Goal: Information Seeking & Learning: Learn about a topic

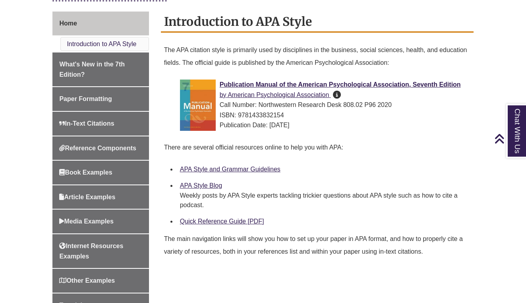
scroll to position [214, 0]
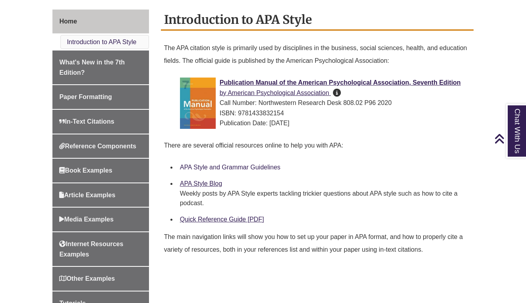
click at [240, 166] on link "APA Style and Grammar Guidelines" at bounding box center [230, 167] width 101 height 7
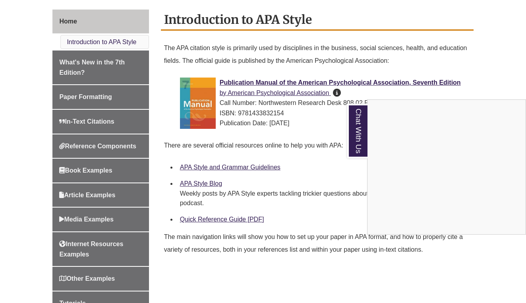
click at [210, 220] on div "Chat With Us" at bounding box center [263, 151] width 526 height 303
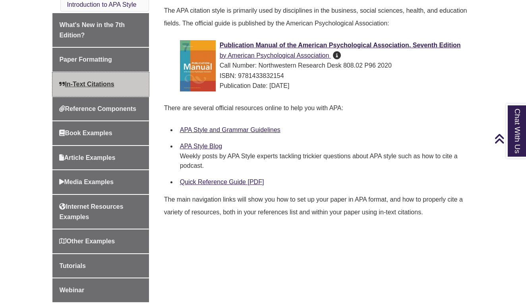
scroll to position [252, 0]
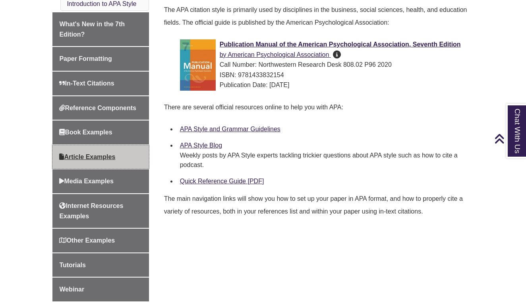
click at [102, 150] on link "Article Examples" at bounding box center [100, 157] width 96 height 24
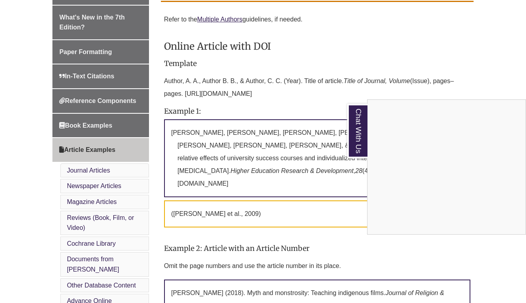
scroll to position [242, 0]
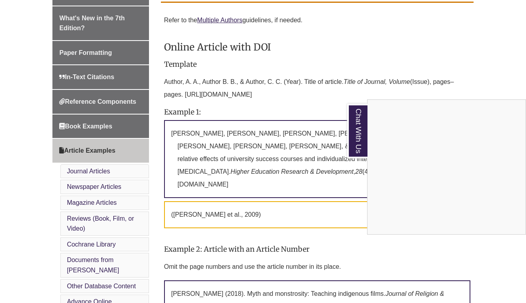
click at [279, 97] on div "Chat With Us" at bounding box center [263, 151] width 526 height 303
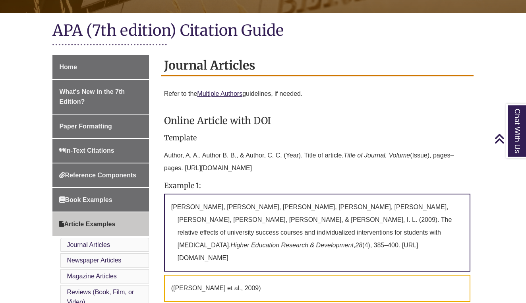
scroll to position [192, 0]
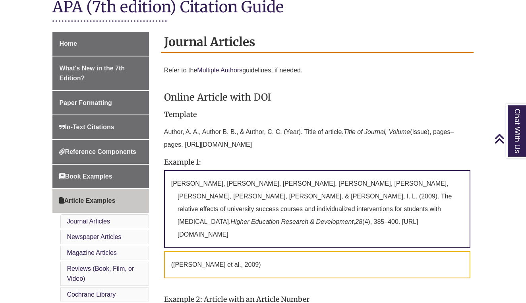
click at [201, 257] on p "([PERSON_NAME] et al., 2009)" at bounding box center [317, 264] width 306 height 27
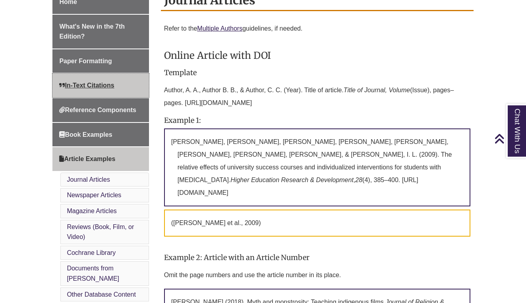
scroll to position [233, 0]
click at [112, 78] on link "In-Text Citations" at bounding box center [100, 86] width 96 height 24
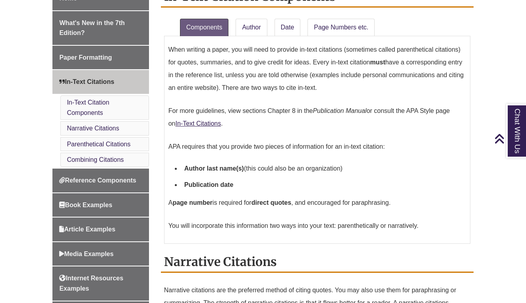
scroll to position [238, 0]
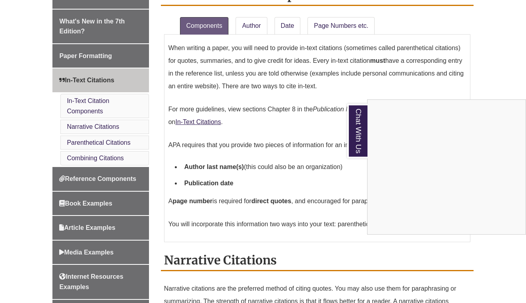
click at [256, 211] on div "Chat With Us" at bounding box center [263, 151] width 526 height 303
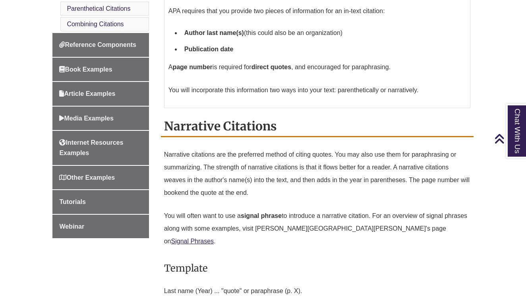
scroll to position [360, 0]
